Goal: Information Seeking & Learning: Learn about a topic

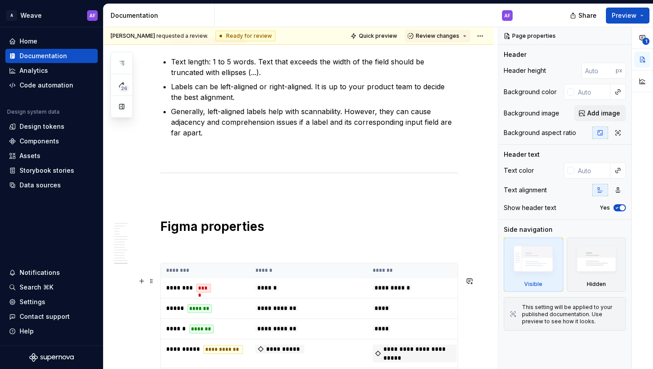
scroll to position [6033, 0]
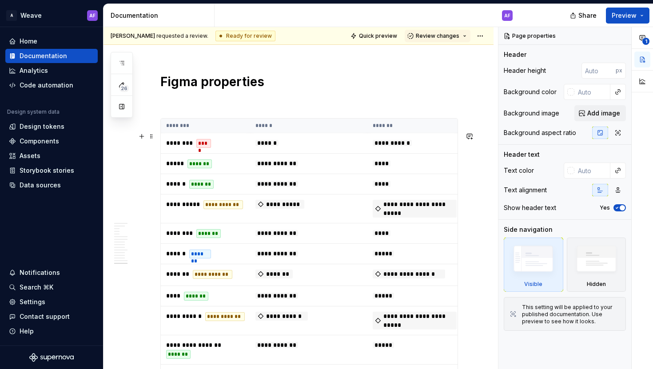
click at [152, 136] on span at bounding box center [151, 136] width 7 height 12
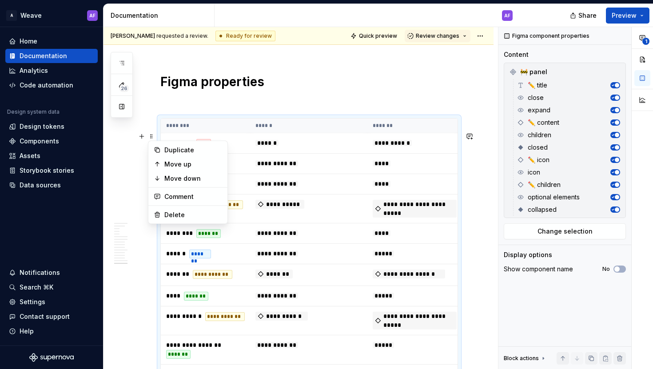
click at [272, 133] on th "******" at bounding box center [308, 126] width 117 height 15
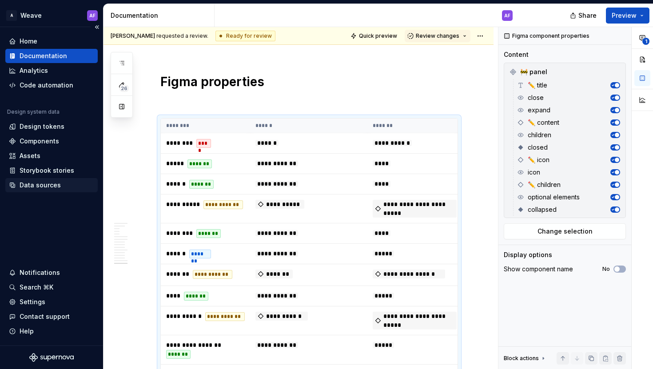
click at [50, 191] on div "Data sources" at bounding box center [51, 185] width 92 height 14
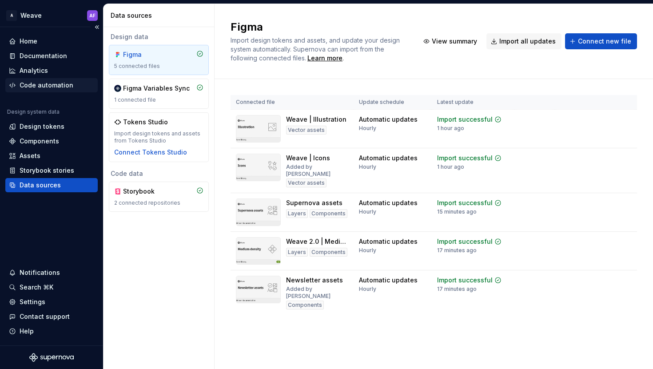
click at [55, 85] on div "Code automation" at bounding box center [47, 85] width 54 height 9
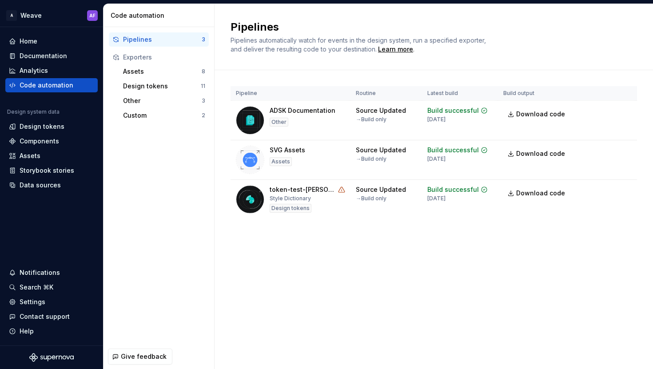
click at [133, 58] on div "Exporters" at bounding box center [164, 57] width 82 height 9
click at [135, 79] on div "Design tokens 11" at bounding box center [163, 86] width 89 height 14
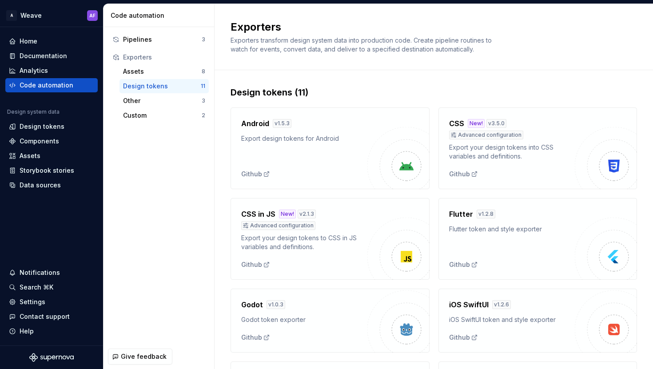
click at [136, 63] on div "Exporters" at bounding box center [159, 57] width 100 height 14
click at [136, 65] on div "Assets 8" at bounding box center [163, 71] width 89 height 14
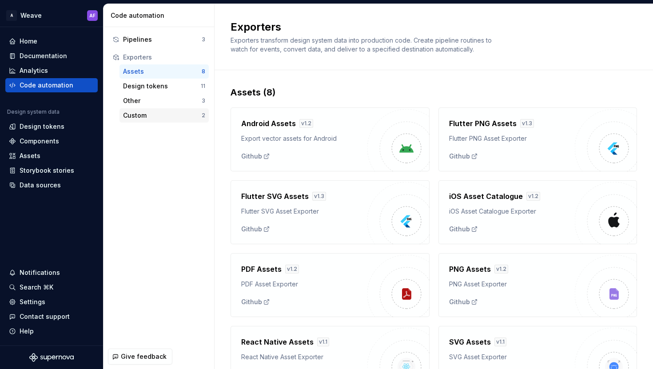
click at [135, 113] on div "Custom" at bounding box center [162, 115] width 79 height 9
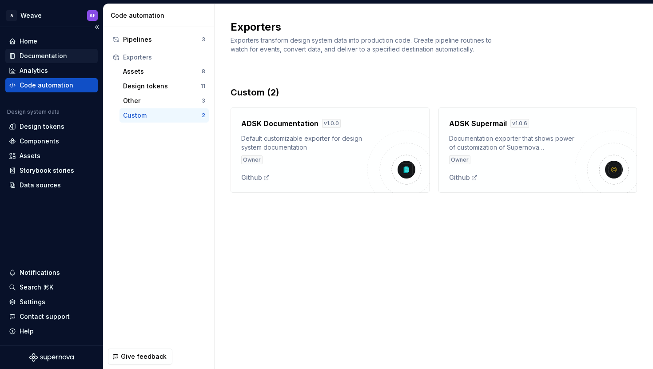
click at [28, 60] on div "Documentation" at bounding box center [51, 56] width 92 height 14
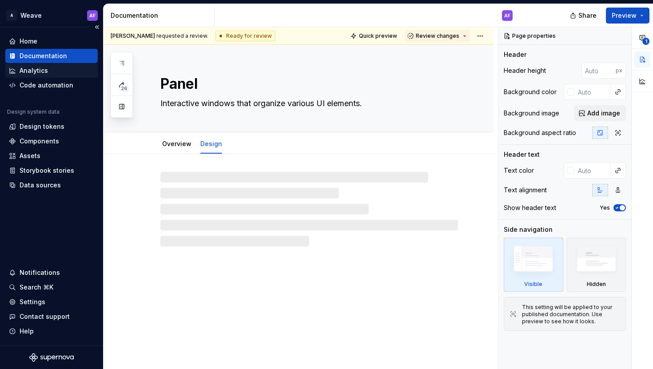
type textarea "*"
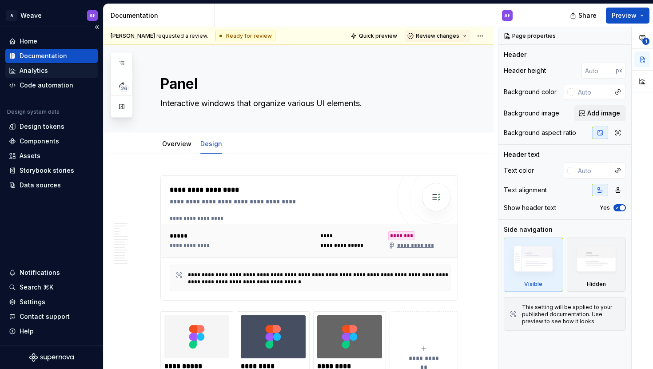
click at [33, 71] on div "Analytics" at bounding box center [34, 70] width 28 height 9
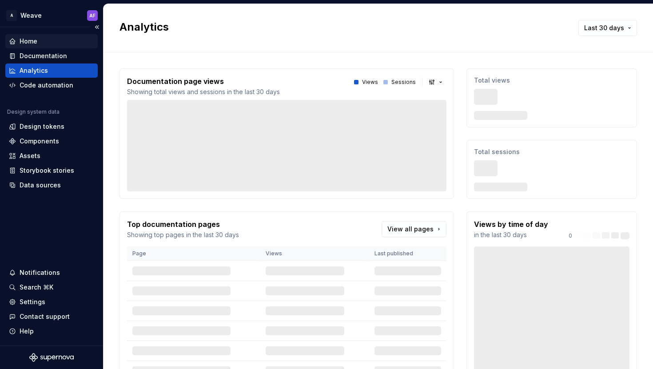
click at [36, 44] on div "Home" at bounding box center [29, 41] width 18 height 9
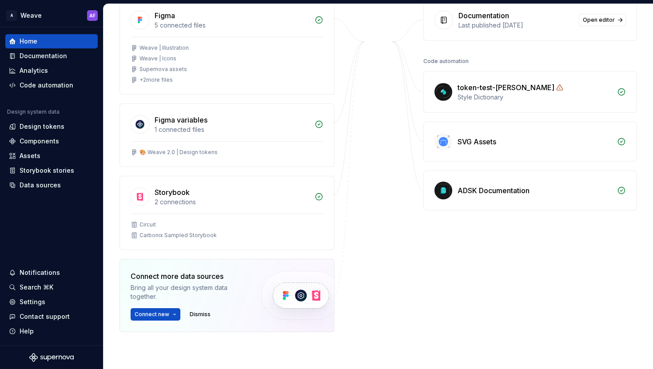
scroll to position [142, 0]
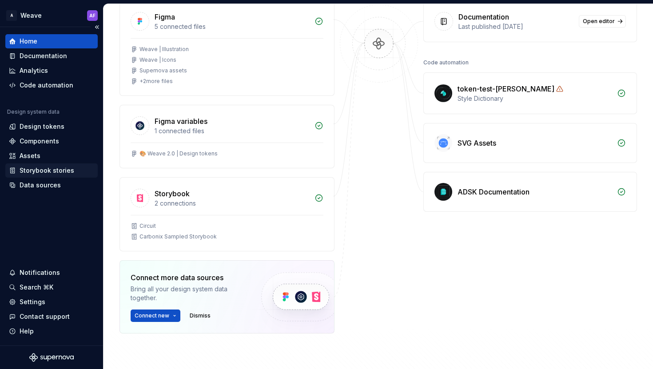
click at [42, 175] on div "Storybook stories" at bounding box center [51, 170] width 92 height 14
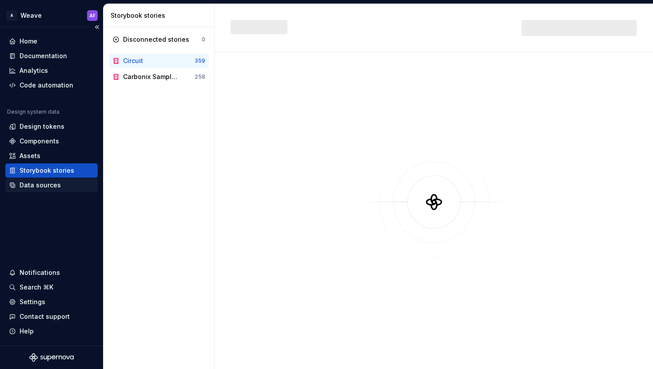
click at [45, 188] on div "Data sources" at bounding box center [40, 185] width 41 height 9
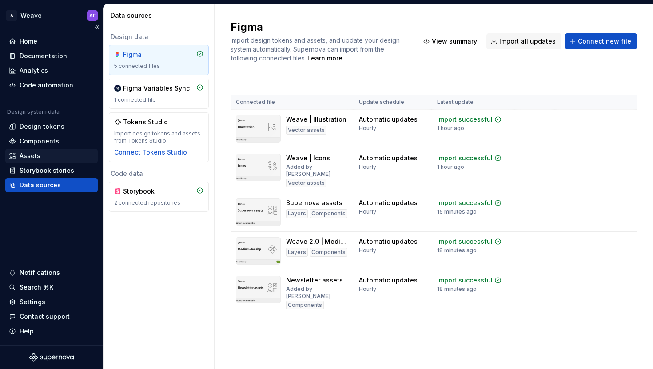
click at [39, 157] on div "Assets" at bounding box center [30, 155] width 21 height 9
